Goal: Information Seeking & Learning: Learn about a topic

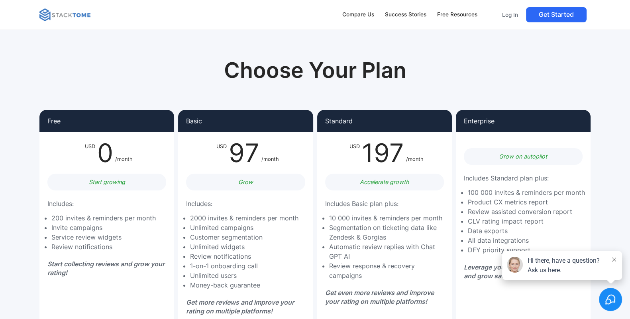
click at [612, 256] on button at bounding box center [614, 260] width 6 height 8
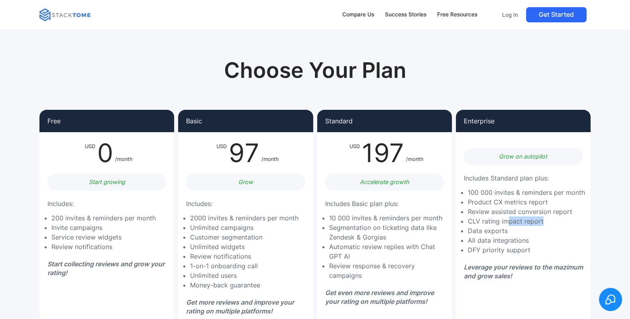
drag, startPoint x: 508, startPoint y: 221, endPoint x: 545, endPoint y: 225, distance: 37.7
click at [545, 225] on li "CLV rating impact report" at bounding box center [526, 221] width 117 height 10
drag, startPoint x: 538, startPoint y: 250, endPoint x: 464, endPoint y: 239, distance: 74.2
click at [464, 239] on ul "100 000 invites & reminders per month Product CX metrics report Review assisted…" at bounding box center [524, 220] width 121 height 67
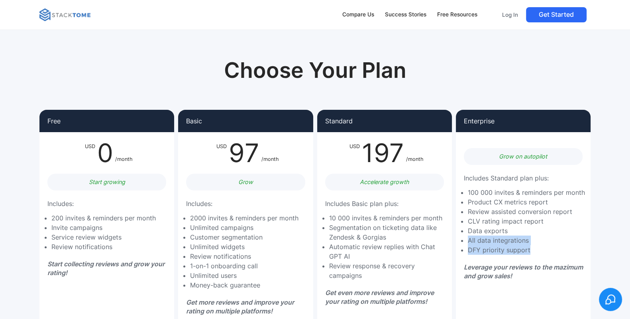
click at [464, 239] on ul "100 000 invites & reminders per month Product CX metrics report Review assisted…" at bounding box center [524, 220] width 121 height 67
drag, startPoint x: 464, startPoint y: 239, endPoint x: 531, endPoint y: 241, distance: 67.0
click at [531, 241] on ul "100 000 invites & reminders per month Product CX metrics report Review assisted…" at bounding box center [524, 220] width 121 height 67
click at [531, 241] on li "All data integrations" at bounding box center [526, 240] width 117 height 10
drag, startPoint x: 504, startPoint y: 211, endPoint x: 565, endPoint y: 213, distance: 61.0
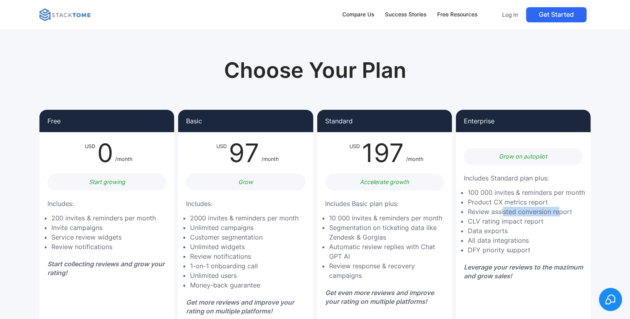
click at [562, 213] on li "Review assisted conversion report" at bounding box center [526, 212] width 117 height 10
click at [565, 213] on li "Review assisted conversion report" at bounding box center [526, 212] width 117 height 10
drag, startPoint x: 552, startPoint y: 219, endPoint x: 461, endPoint y: 199, distance: 93.5
click at [464, 199] on ul "100 000 invites & reminders per month Product CX metrics report Review assisted…" at bounding box center [524, 220] width 121 height 67
click at [468, 199] on li "Product CX metrics report" at bounding box center [526, 202] width 117 height 10
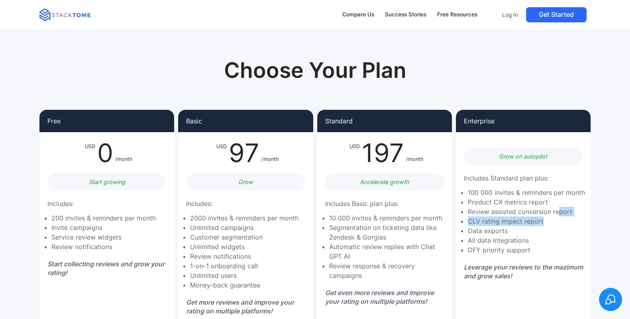
drag, startPoint x: 559, startPoint y: 210, endPoint x: 563, endPoint y: 225, distance: 15.8
click at [563, 225] on ul "100 000 invites & reminders per month Product CX metrics report Review assisted…" at bounding box center [524, 220] width 121 height 67
click at [563, 225] on li "CLV rating impact report" at bounding box center [526, 221] width 117 height 10
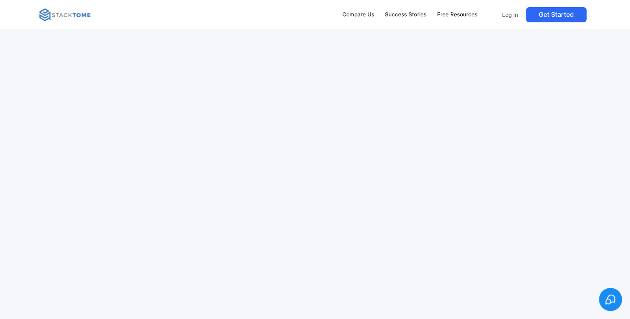
scroll to position [2019, 0]
